Goal: Find specific page/section: Find specific page/section

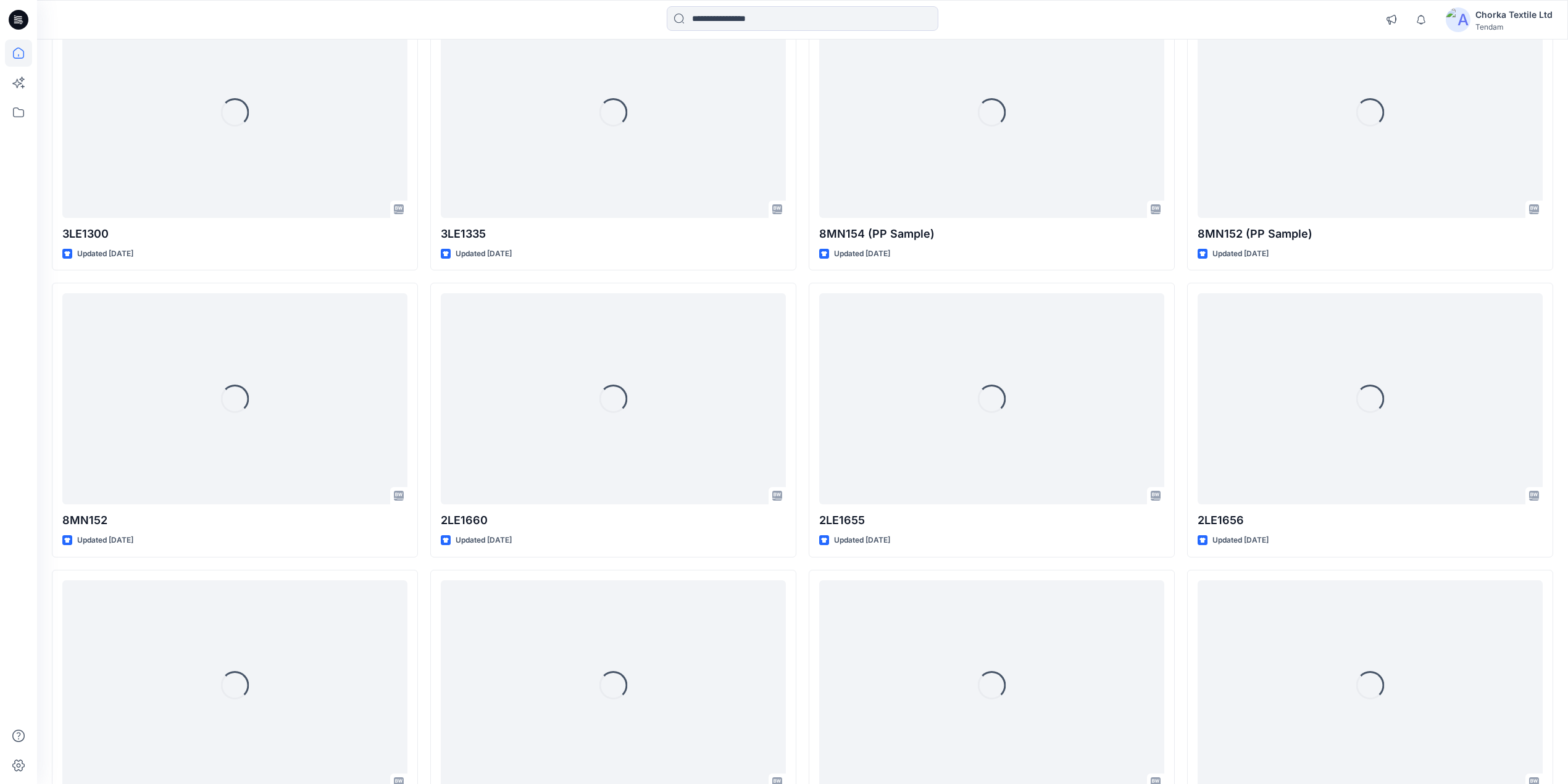
scroll to position [4481, 0]
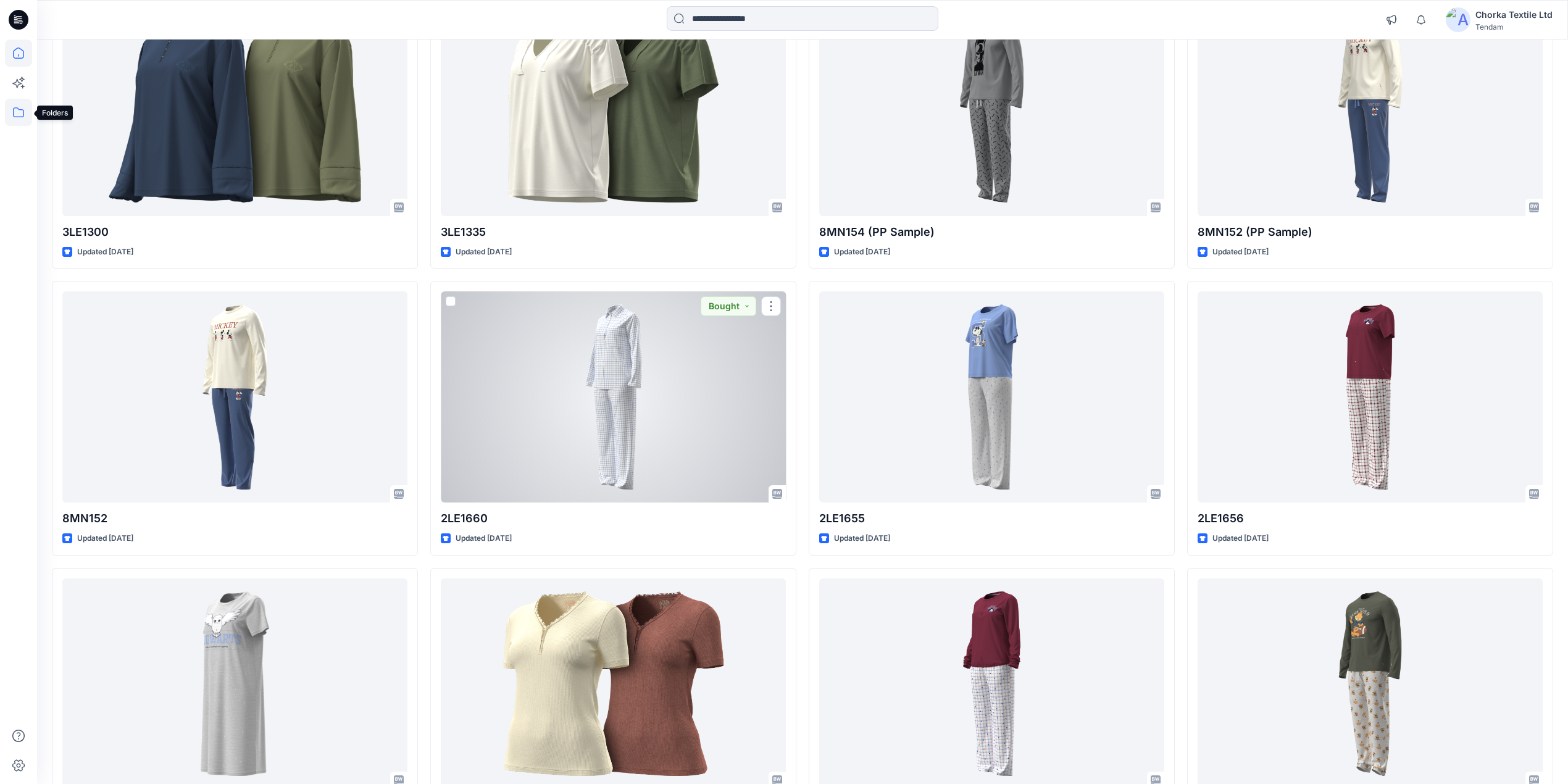
click at [18, 107] on icon at bounding box center [18, 112] width 27 height 27
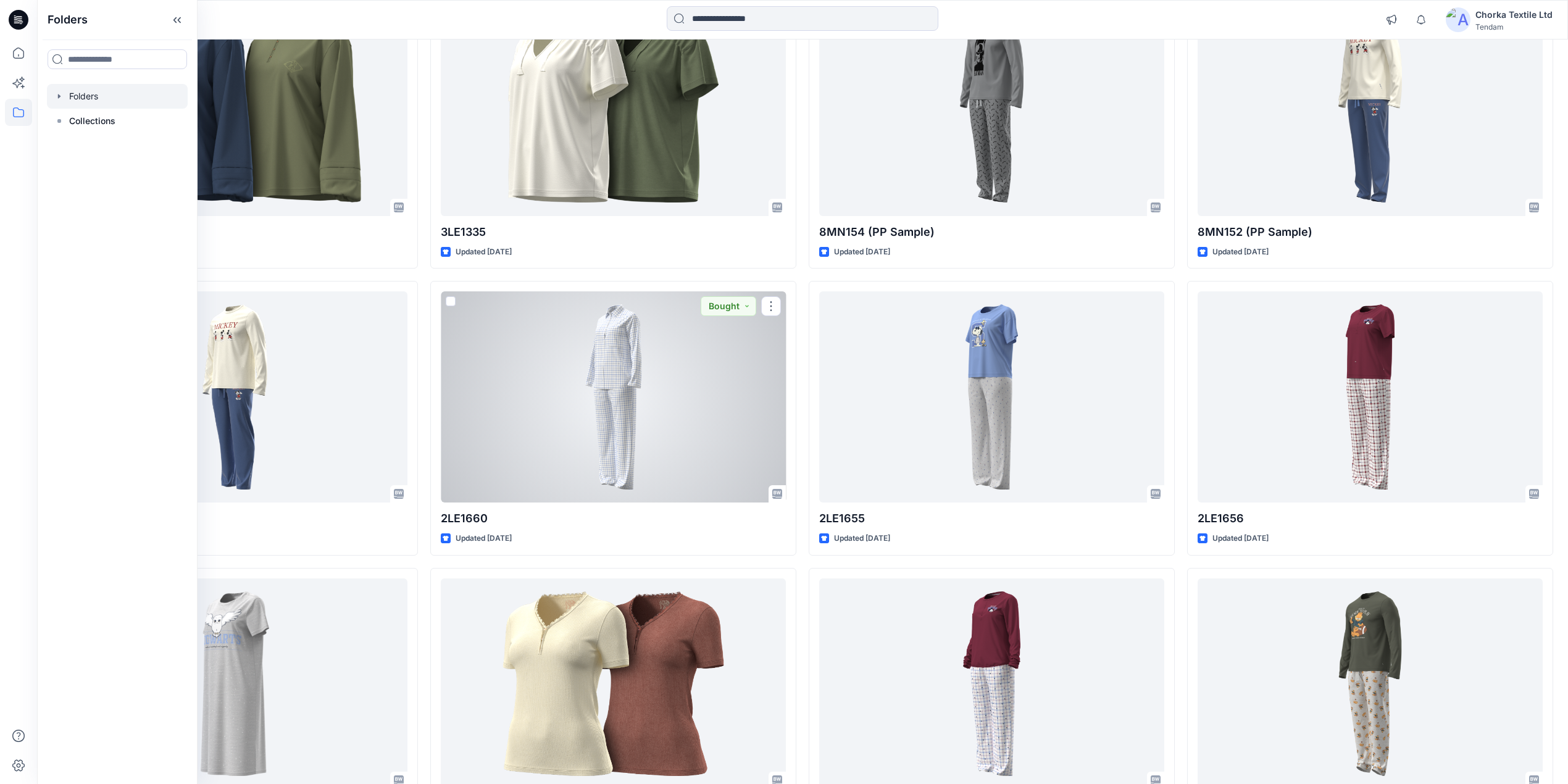
click at [112, 91] on div at bounding box center [117, 97] width 141 height 24
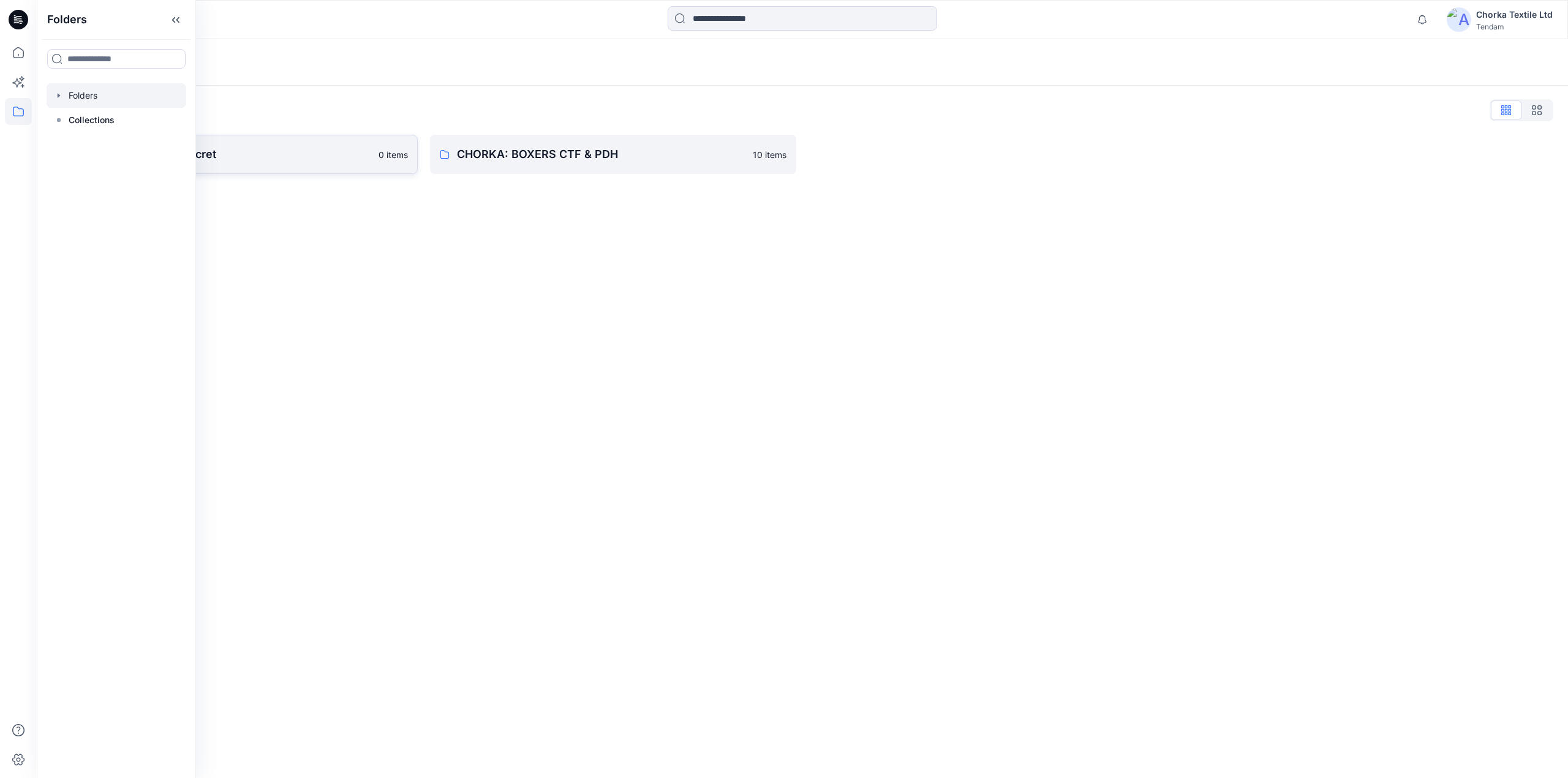
click at [258, 157] on p "CHORKA - Women'Secret" at bounding box center [224, 154] width 293 height 17
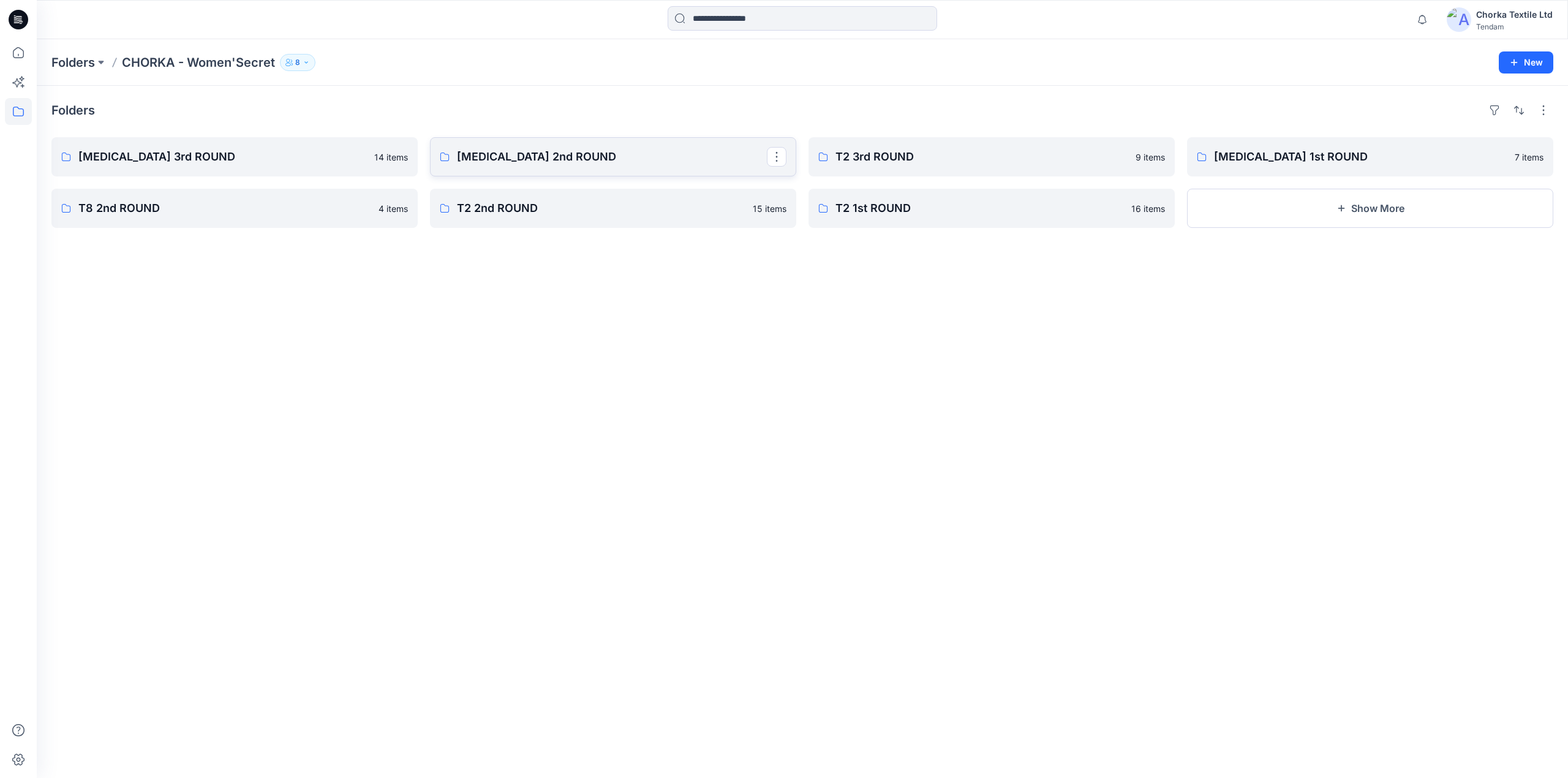
click at [519, 157] on p "[MEDICAL_DATA] 2nd ROUND" at bounding box center [611, 156] width 310 height 17
